Goal: Obtain resource: Download file/media

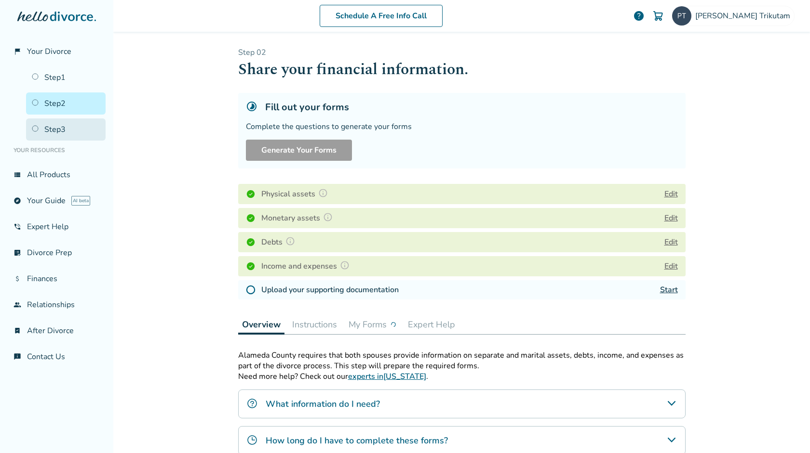
click at [73, 131] on link "Step 3" at bounding box center [66, 130] width 80 height 22
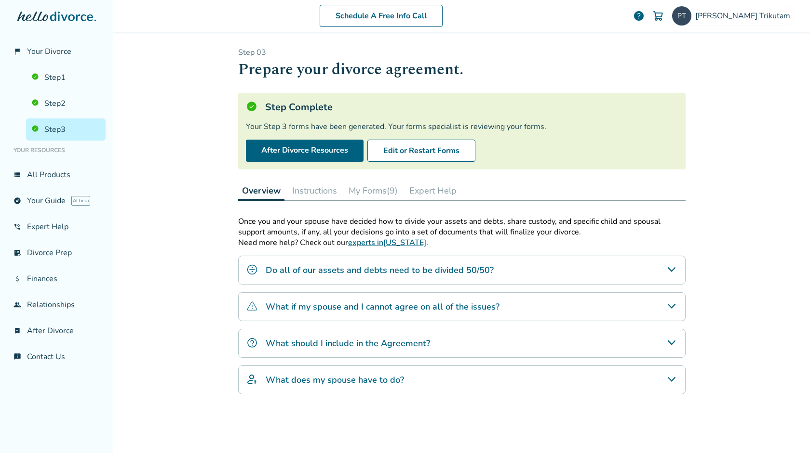
click at [376, 192] on button "My Forms (9)" at bounding box center [373, 190] width 57 height 19
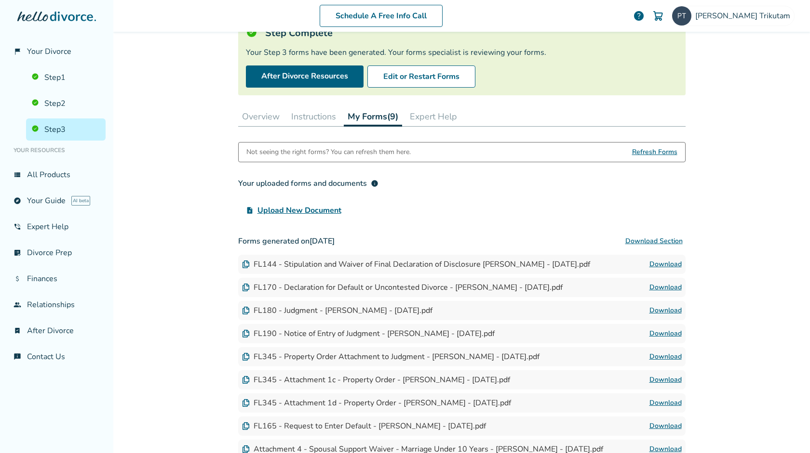
scroll to position [164, 0]
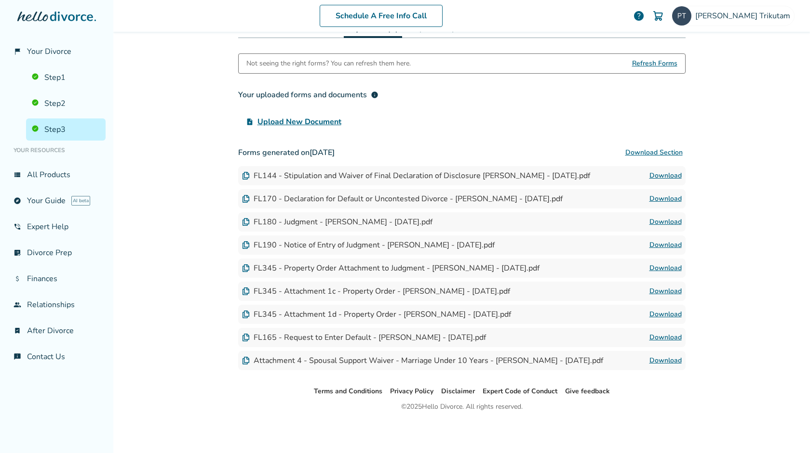
click at [404, 288] on link "Download" at bounding box center [665, 292] width 32 height 12
click at [404, 152] on button "Download Section" at bounding box center [653, 152] width 63 height 19
click at [79, 109] on link "Step 2" at bounding box center [66, 104] width 80 height 22
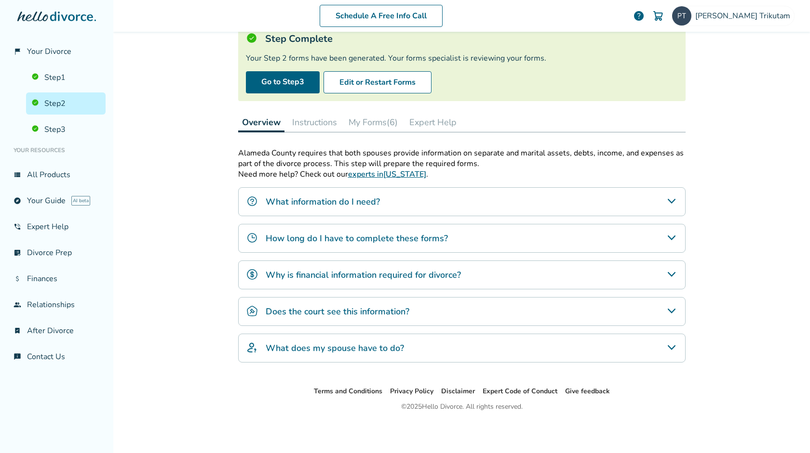
scroll to position [47, 0]
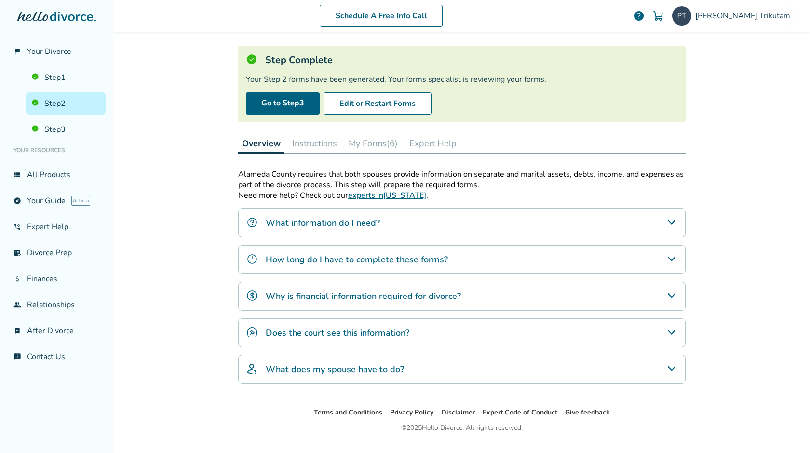
click at [366, 153] on button "My Forms (6)" at bounding box center [373, 143] width 57 height 19
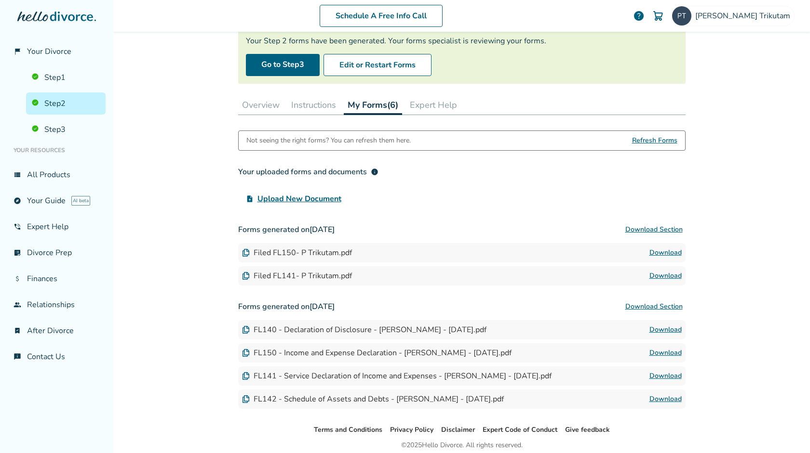
scroll to position [87, 0]
click at [404, 258] on link "Download" at bounding box center [665, 252] width 32 height 12
click at [404, 277] on link "Download" at bounding box center [665, 275] width 32 height 12
click at [404, 299] on button "Download Section" at bounding box center [653, 305] width 63 height 19
click at [68, 137] on link "Step 3" at bounding box center [66, 130] width 80 height 22
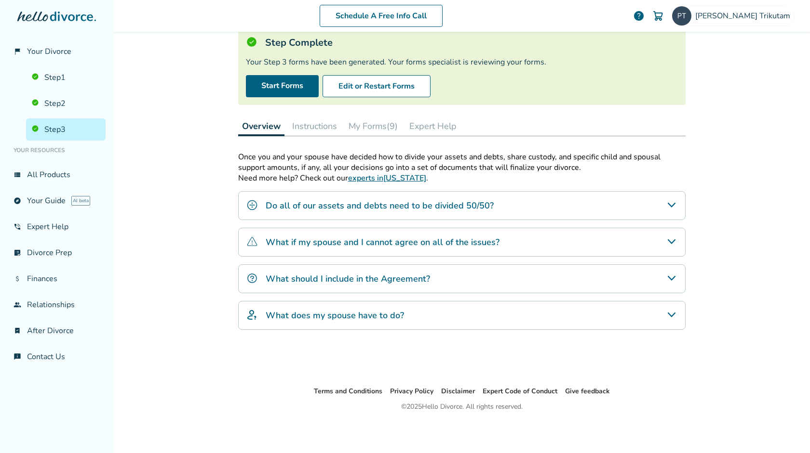
scroll to position [47, 0]
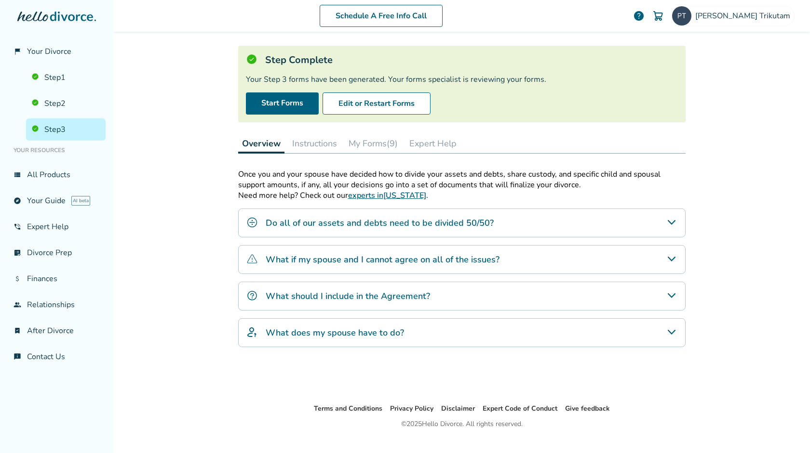
click at [382, 146] on button "My Forms (9)" at bounding box center [373, 143] width 57 height 19
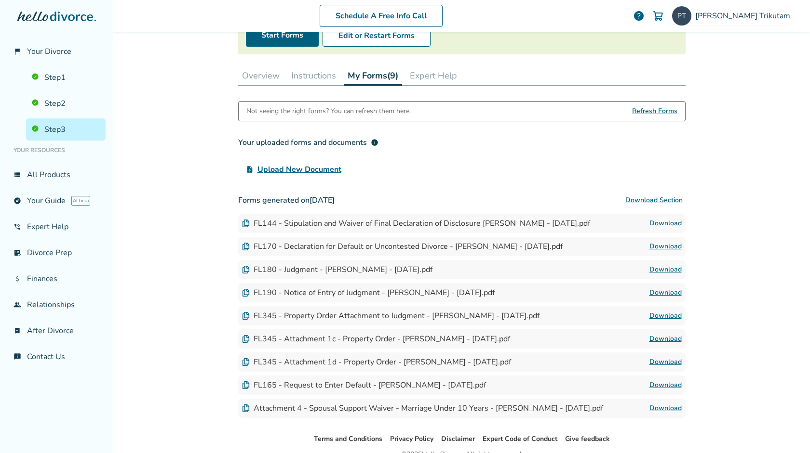
scroll to position [120, 0]
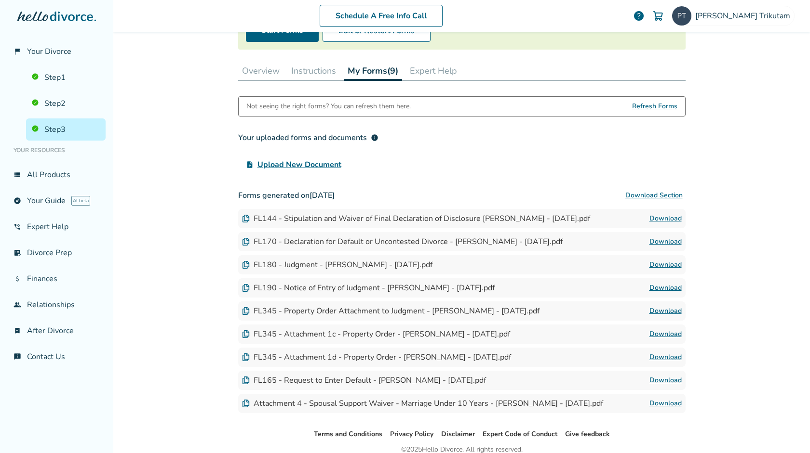
click at [404, 310] on link "Download" at bounding box center [665, 312] width 32 height 12
